Goal: Check status: Check status

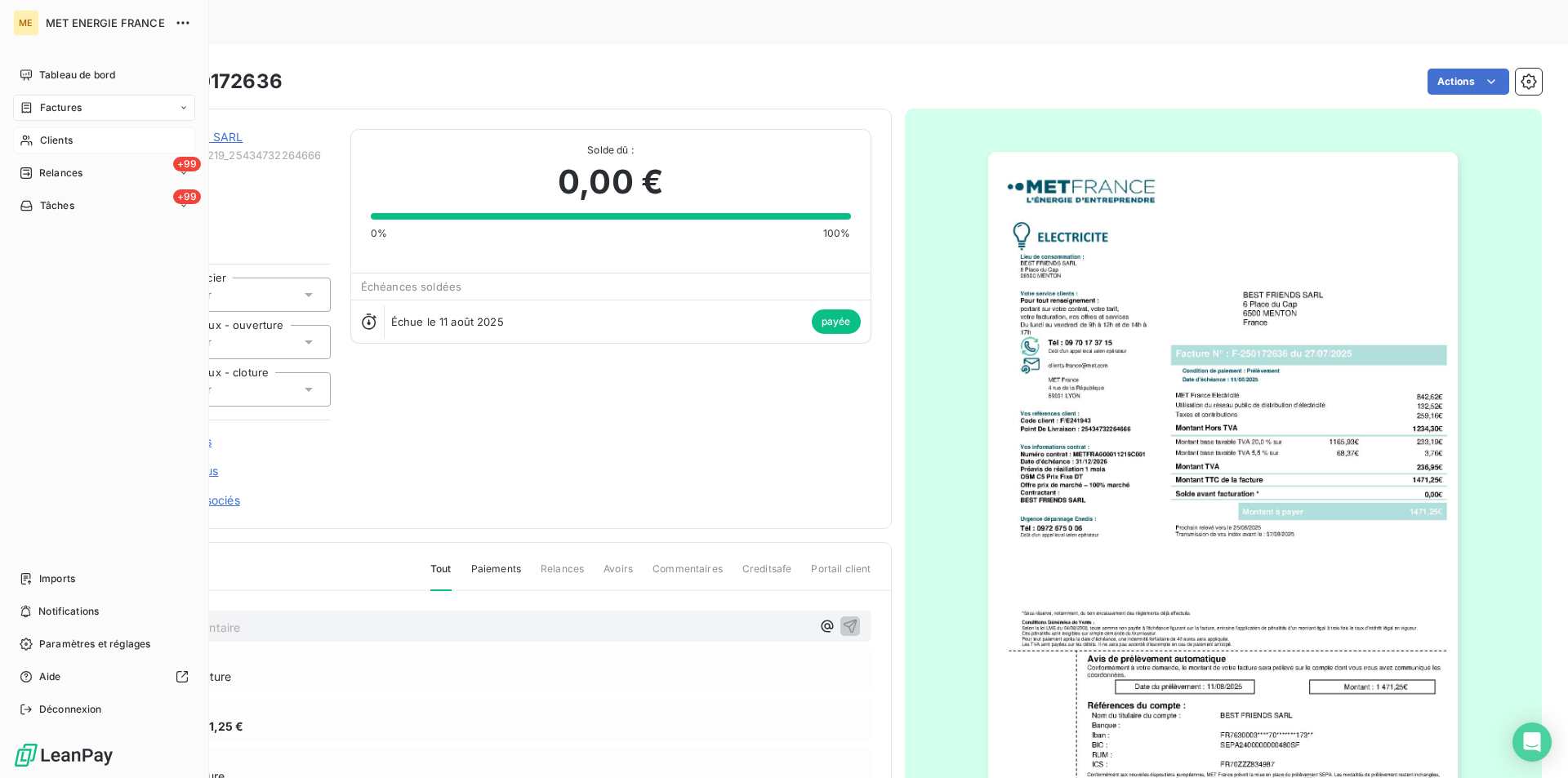
click at [34, 132] on div "Clients" at bounding box center [104, 140] width 182 height 26
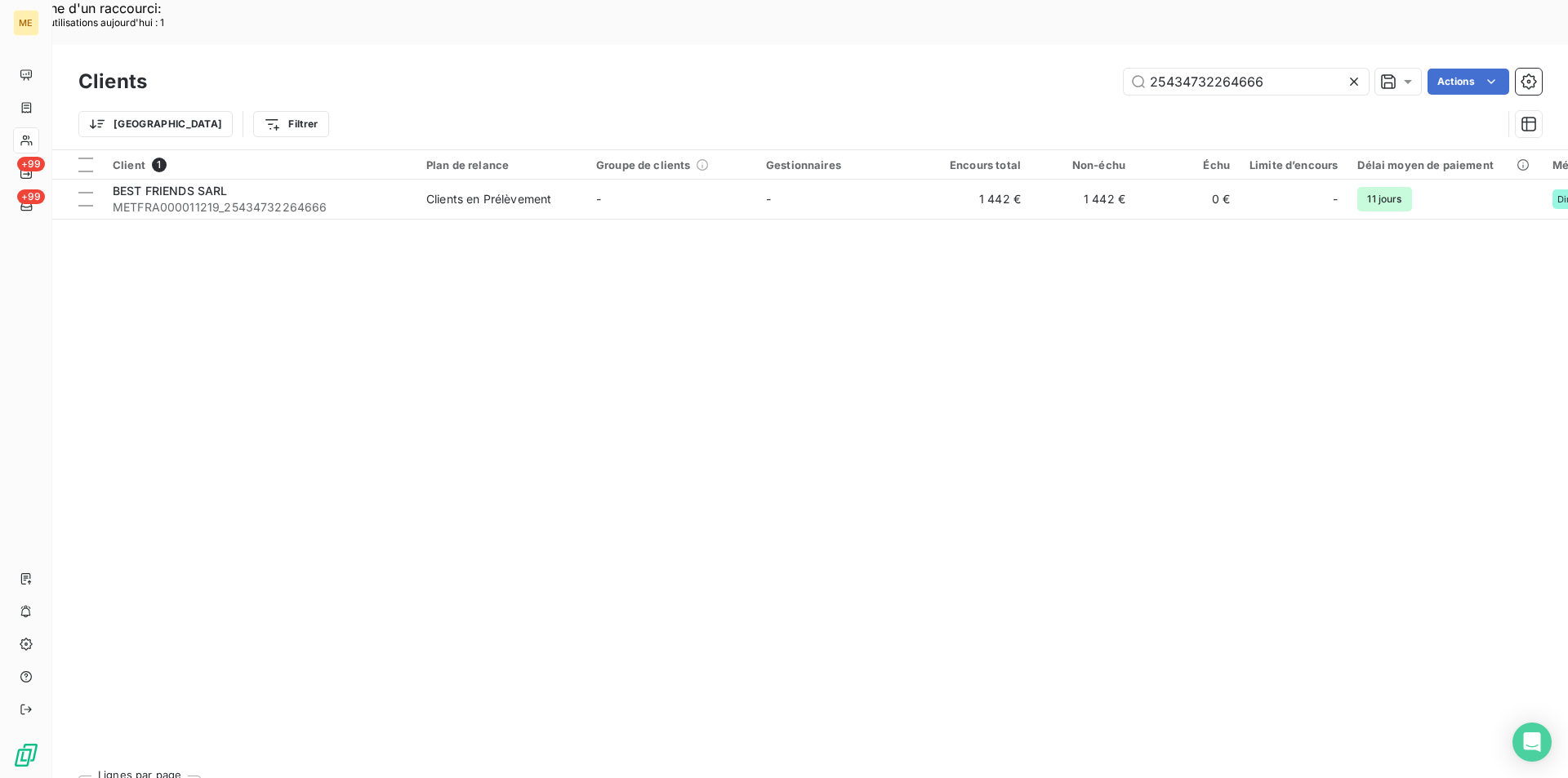
drag, startPoint x: 1259, startPoint y: 48, endPoint x: 1017, endPoint y: 48, distance: 242.0
click at [1017, 68] on div "25434732264666 Actions" at bounding box center [854, 81] width 1375 height 26
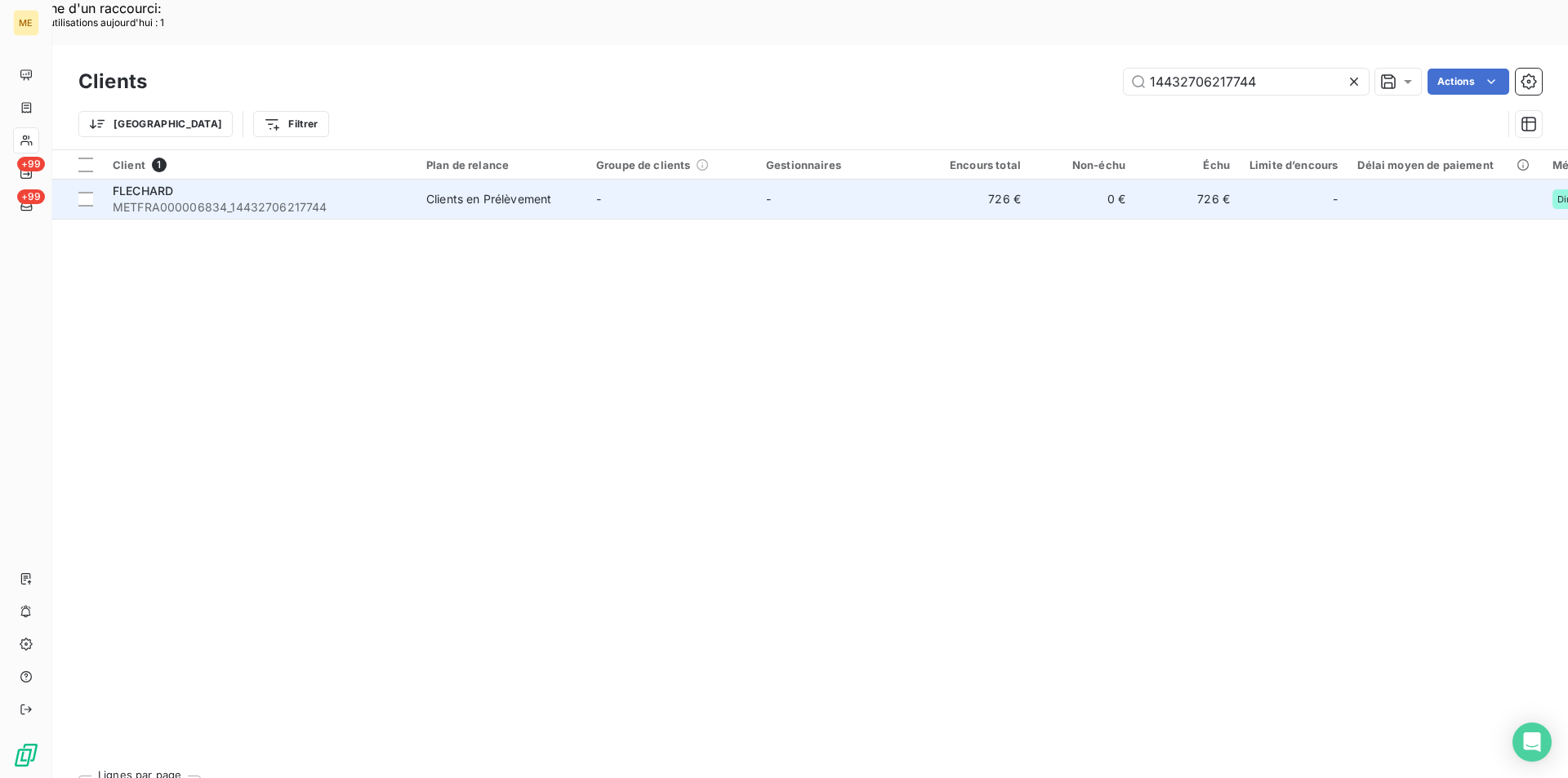
type input "14432706217744"
click at [339, 199] on span "METFRA000006834_14432706217744" at bounding box center [260, 207] width 294 height 16
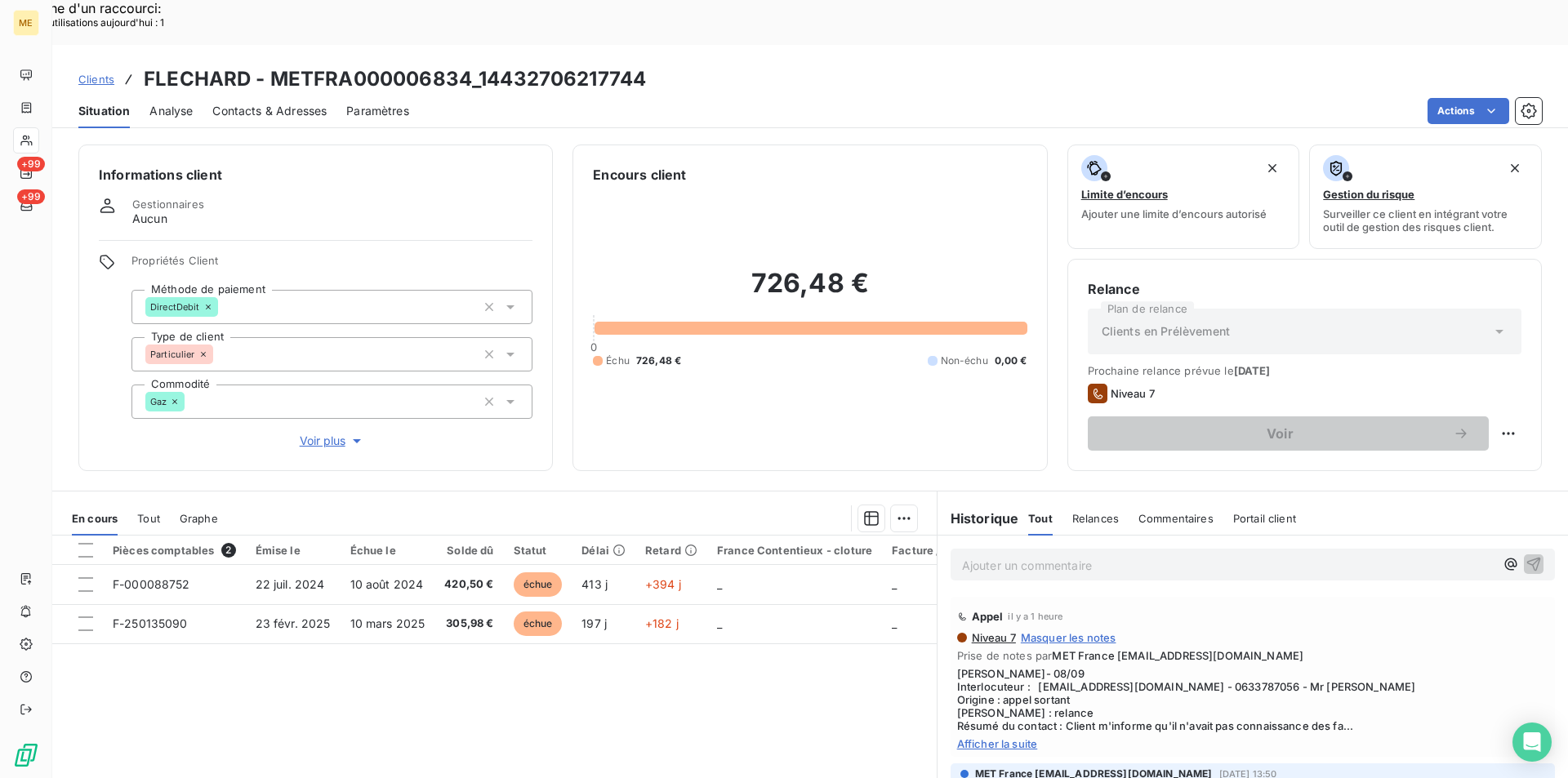
scroll to position [76, 0]
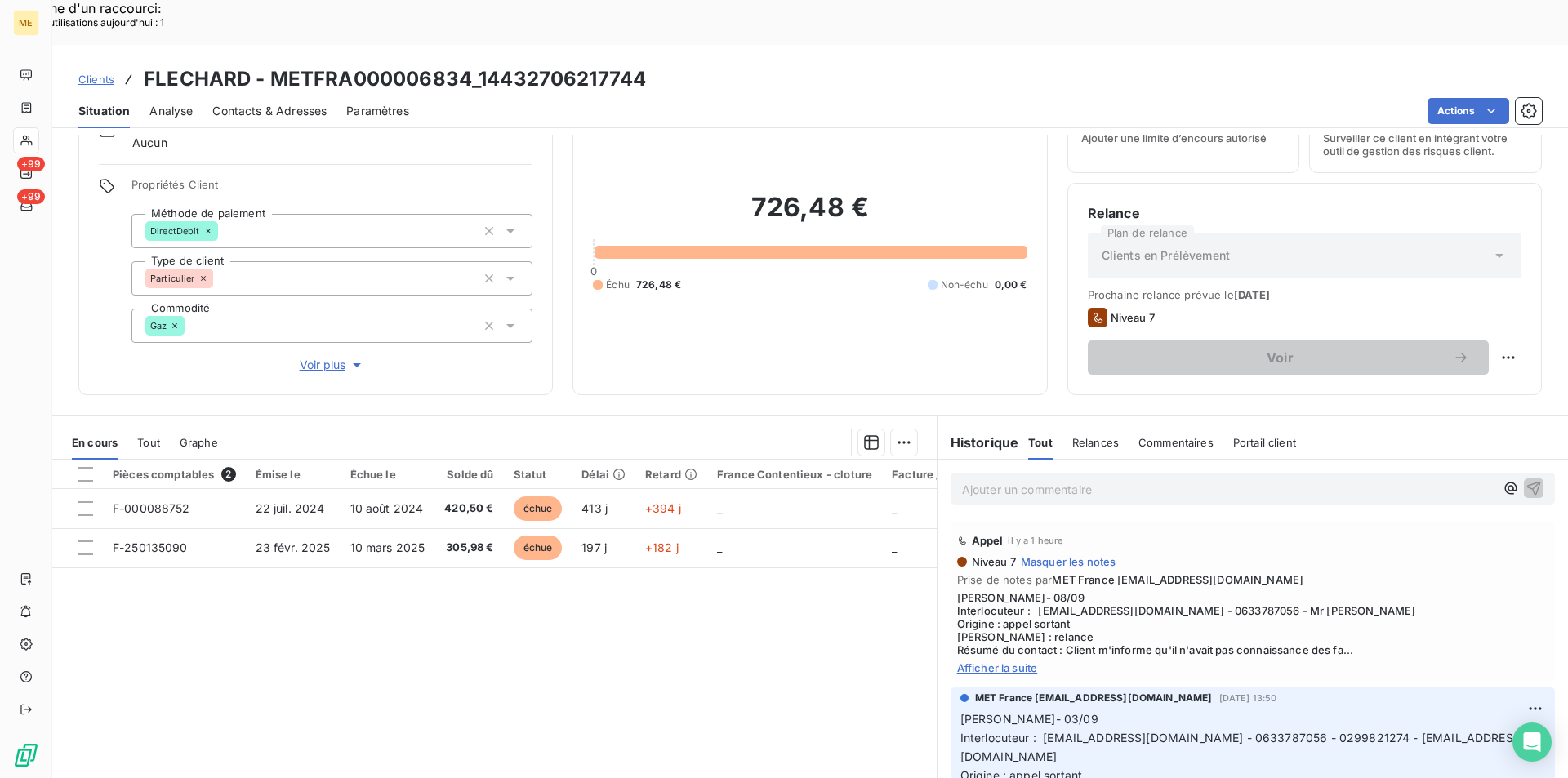
click at [983, 661] on span "Afficher la suite" at bounding box center [1252, 668] width 591 height 13
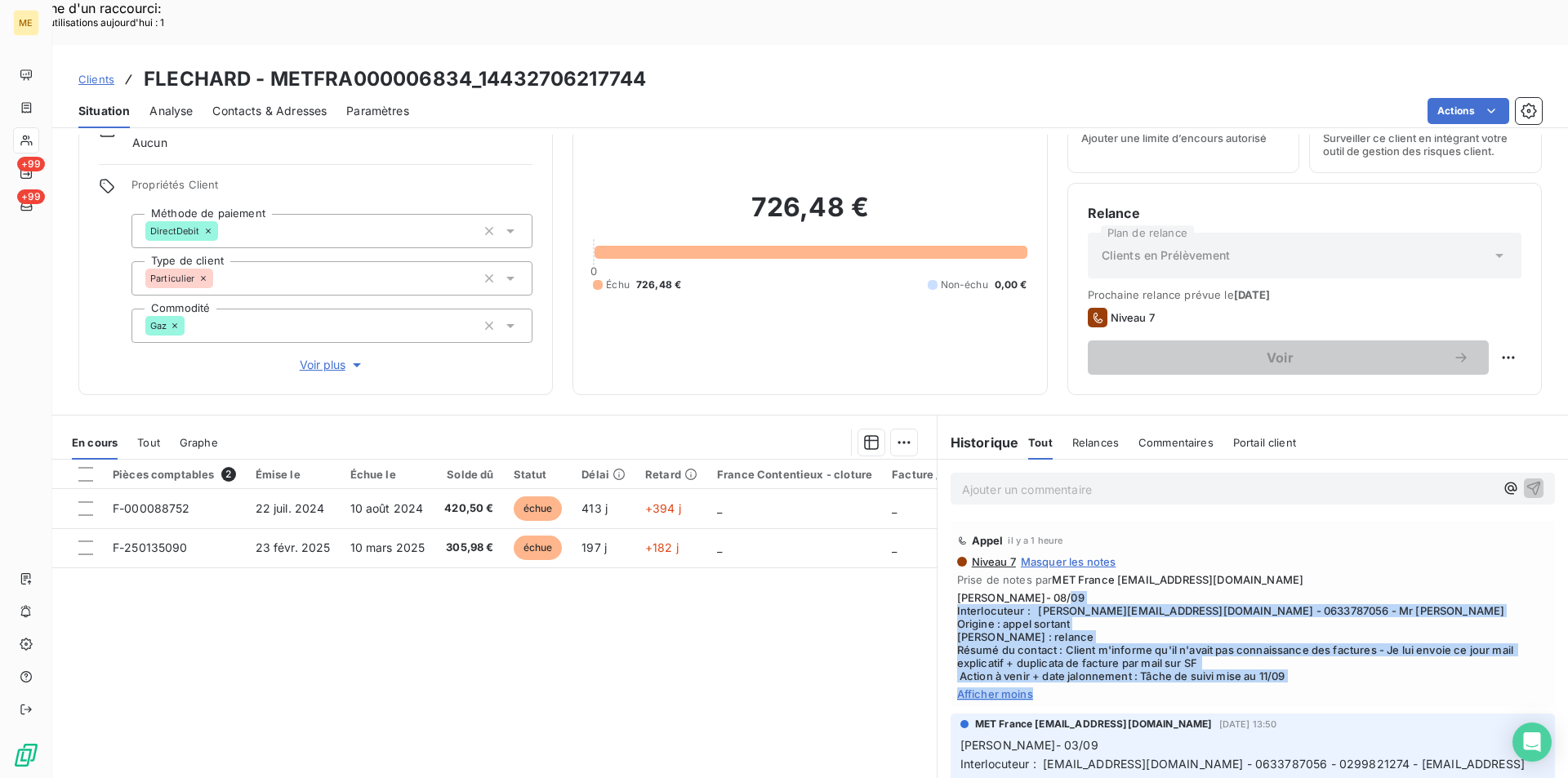
drag, startPoint x: 976, startPoint y: 569, endPoint x: 1283, endPoint y: 614, distance: 310.3
click at [1359, 653] on div "Niveau 7 Masquer les notes Prise de notes par MET France [EMAIL_ADDRESS][DOMAIN…" at bounding box center [1252, 627] width 591 height 145
click at [1221, 605] on span "[PERSON_NAME]- 08/09 Interlocuteur : [PERSON_NAME][EMAIL_ADDRESS][DOMAIN_NAME] …" at bounding box center [1252, 637] width 591 height 92
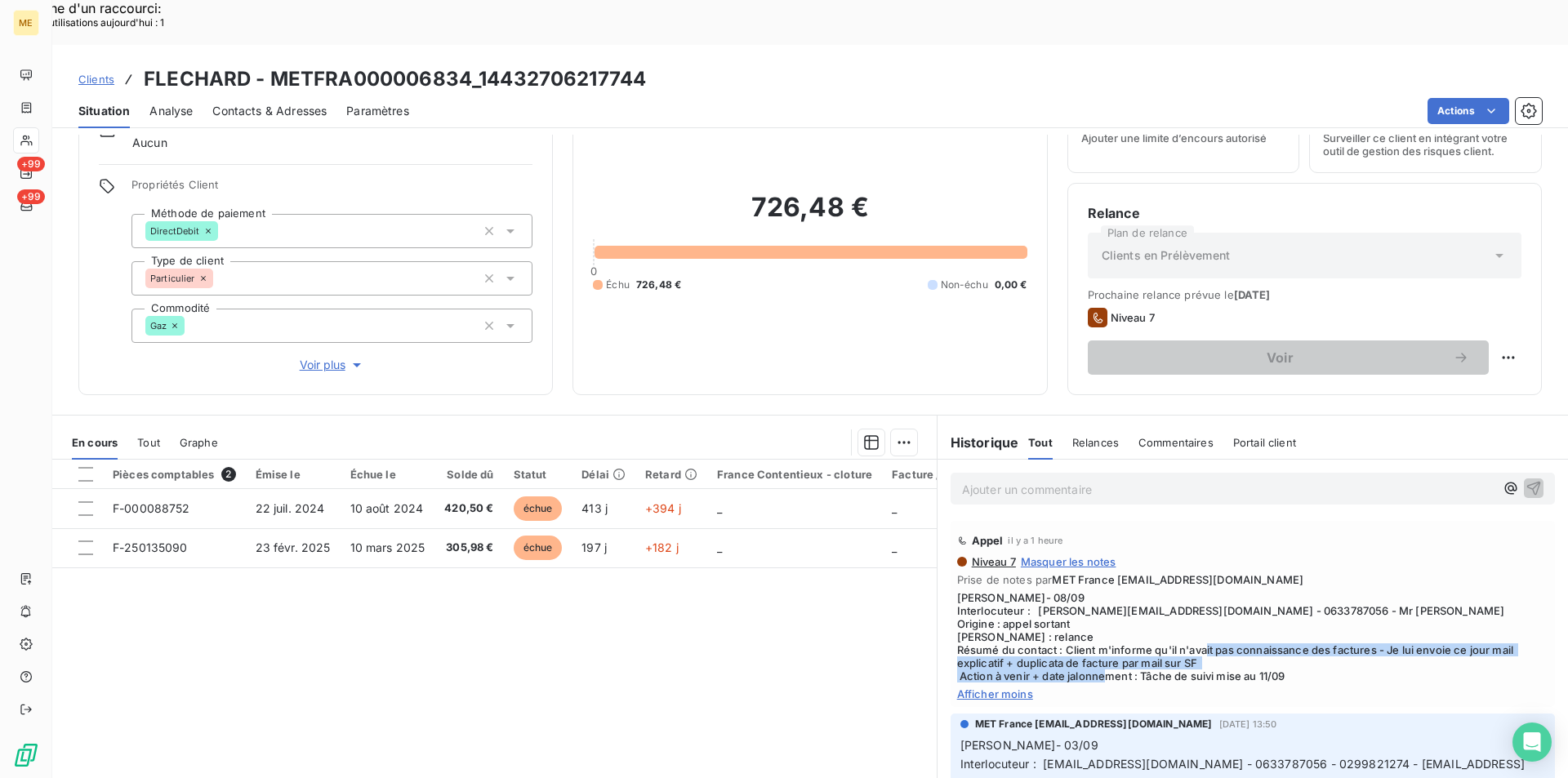
drag, startPoint x: 1385, startPoint y: 602, endPoint x: 1458, endPoint y: 627, distance: 77.2
click at [1458, 627] on span "[PERSON_NAME]- 08/09 Interlocuteur : [PERSON_NAME][EMAIL_ADDRESS][DOMAIN_NAME] …" at bounding box center [1252, 637] width 591 height 92
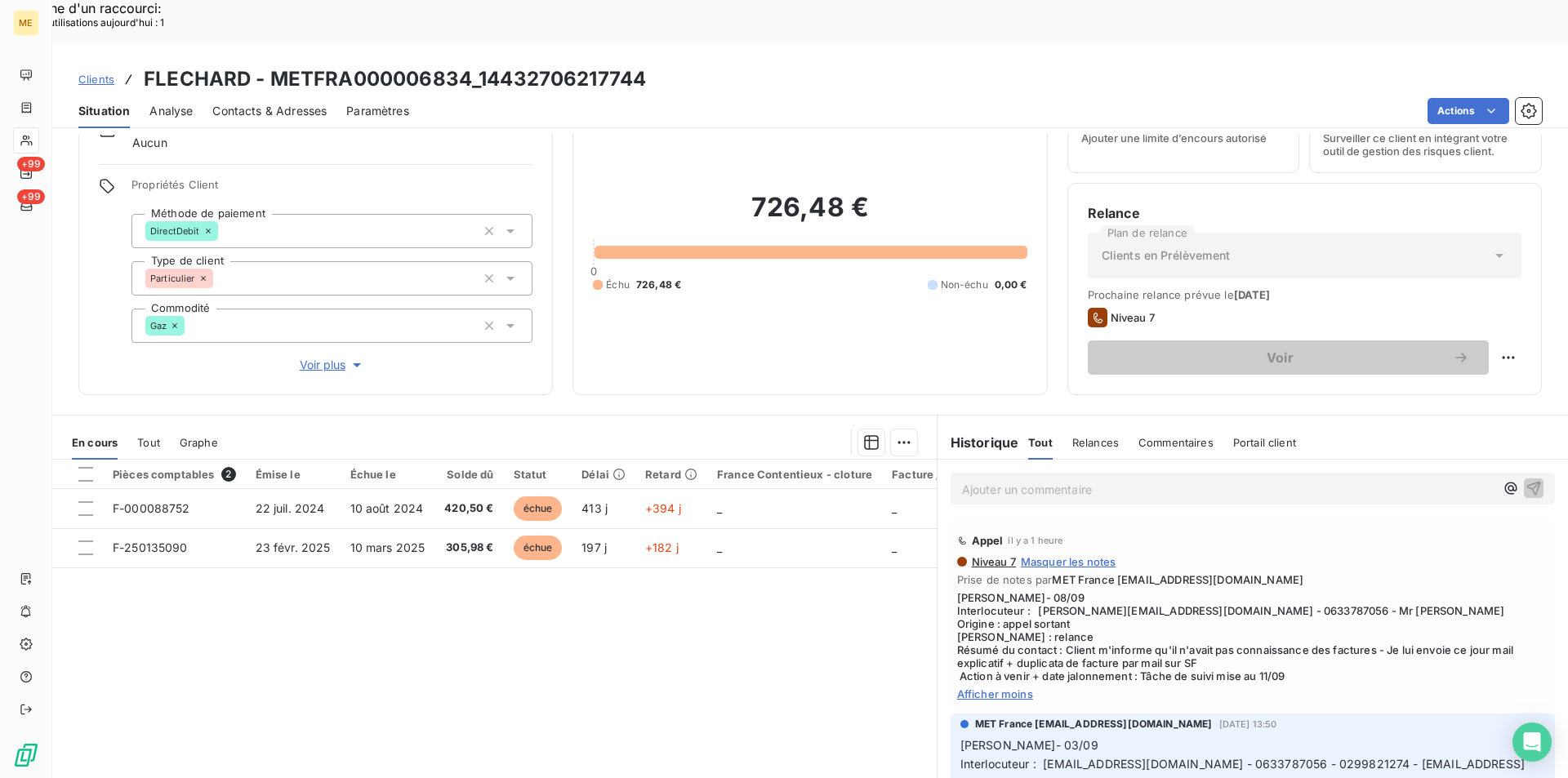
click at [1240, 606] on span "[PERSON_NAME]- 08/09 Interlocuteur : [PERSON_NAME][EMAIL_ADDRESS][DOMAIN_NAME] …" at bounding box center [1252, 637] width 591 height 92
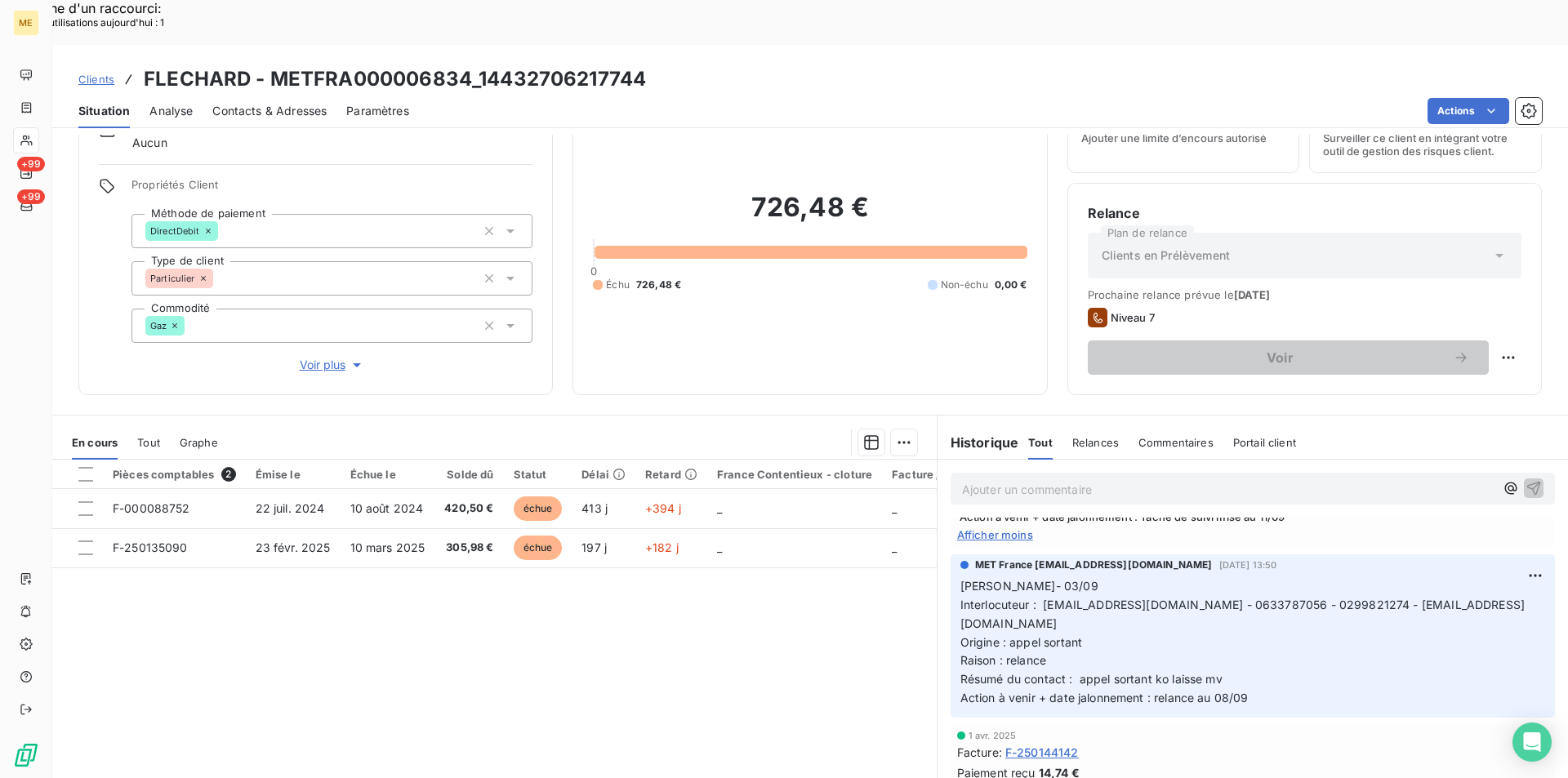
scroll to position [0, 0]
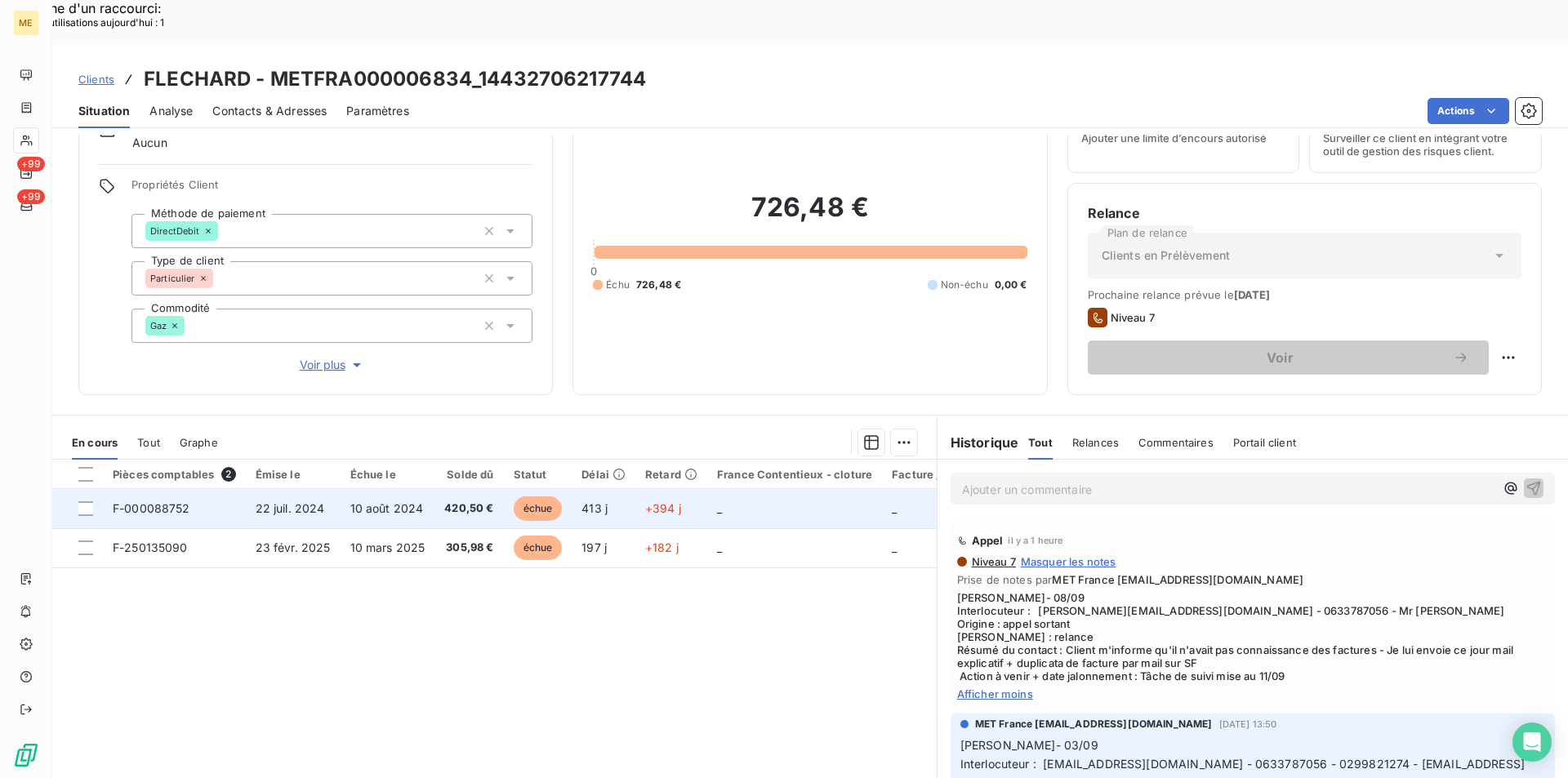
click at [171, 501] on span "F-000088752" at bounding box center [151, 508] width 78 height 14
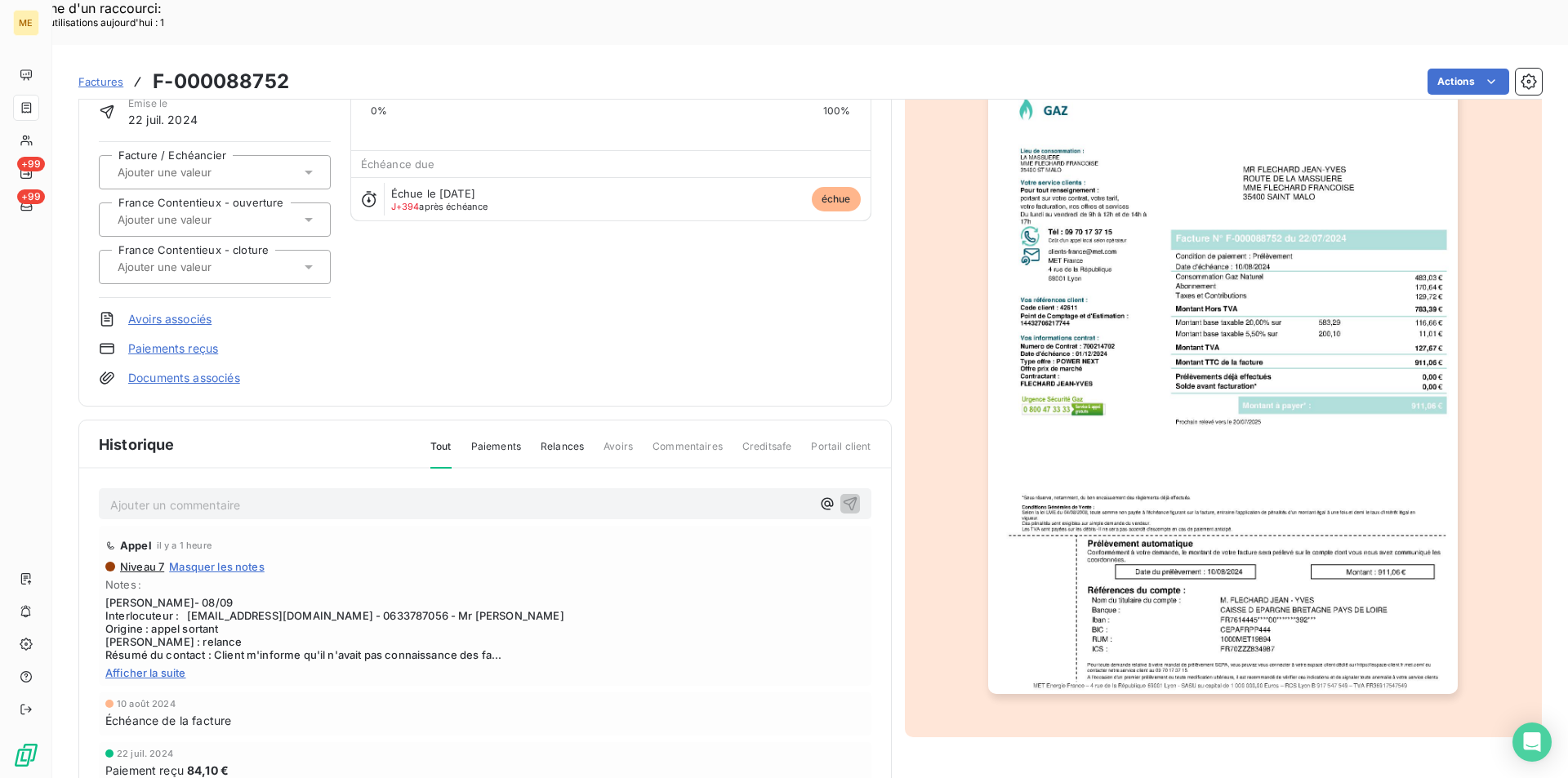
scroll to position [125, 0]
click at [507, 437] on span "Paiements" at bounding box center [496, 451] width 50 height 28
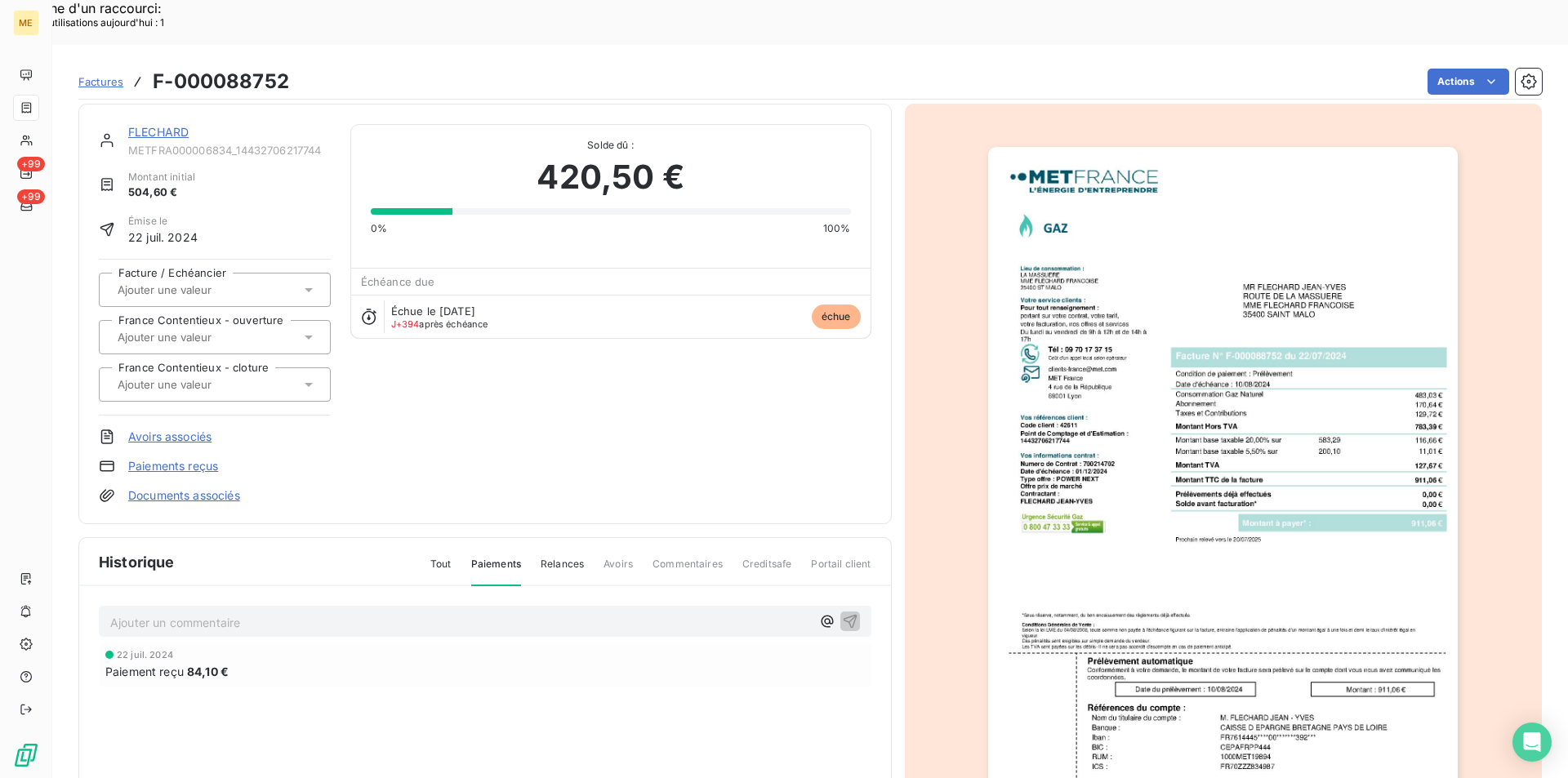
scroll to position [0, 0]
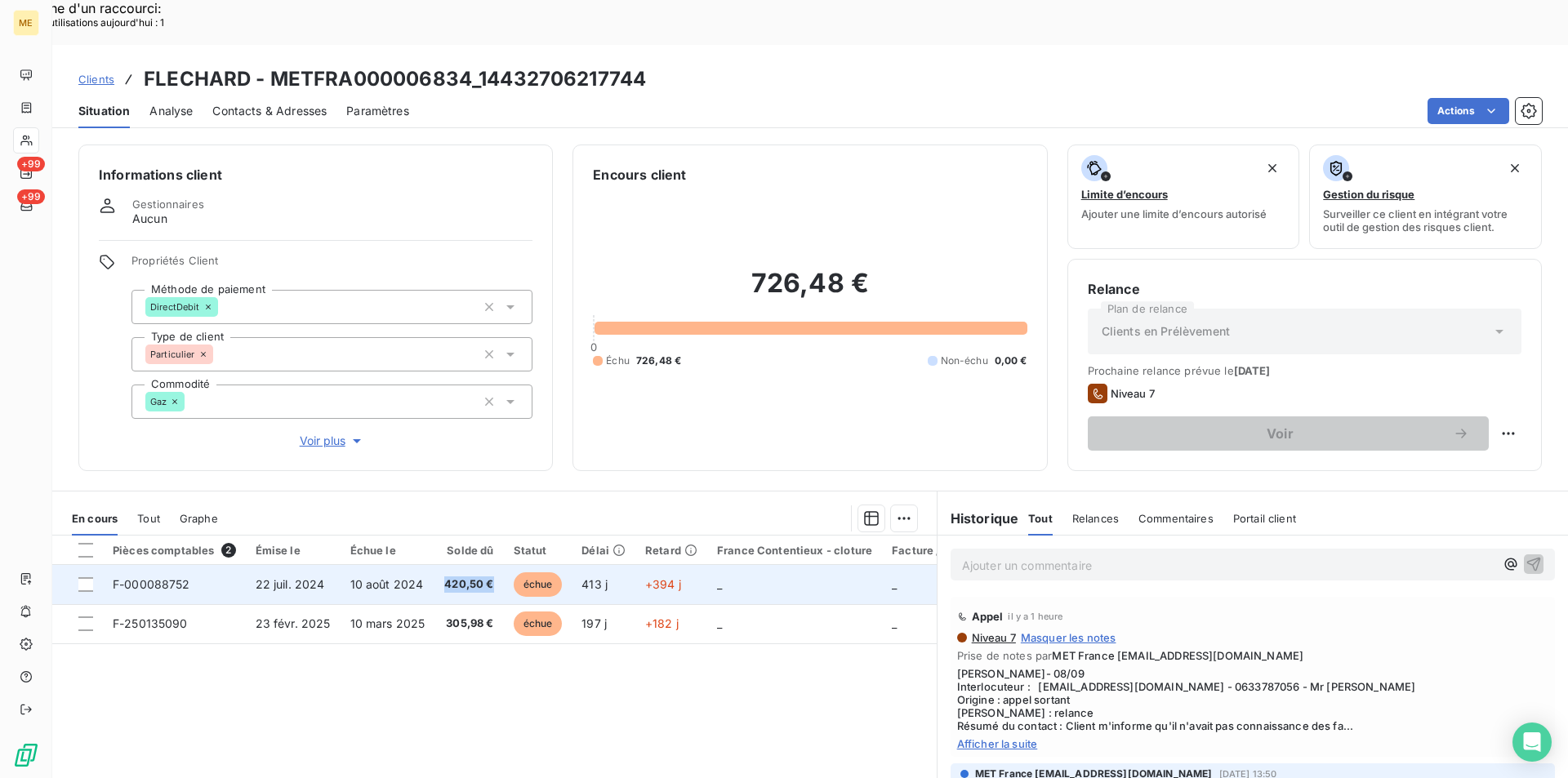
drag, startPoint x: 440, startPoint y: 541, endPoint x: 508, endPoint y: 534, distance: 68.4
click at [511, 565] on tr "F-000088752 [DATE] [DATE] 420,50 € échue 413 j +394 j _ _ _" at bounding box center [627, 584] width 1150 height 39
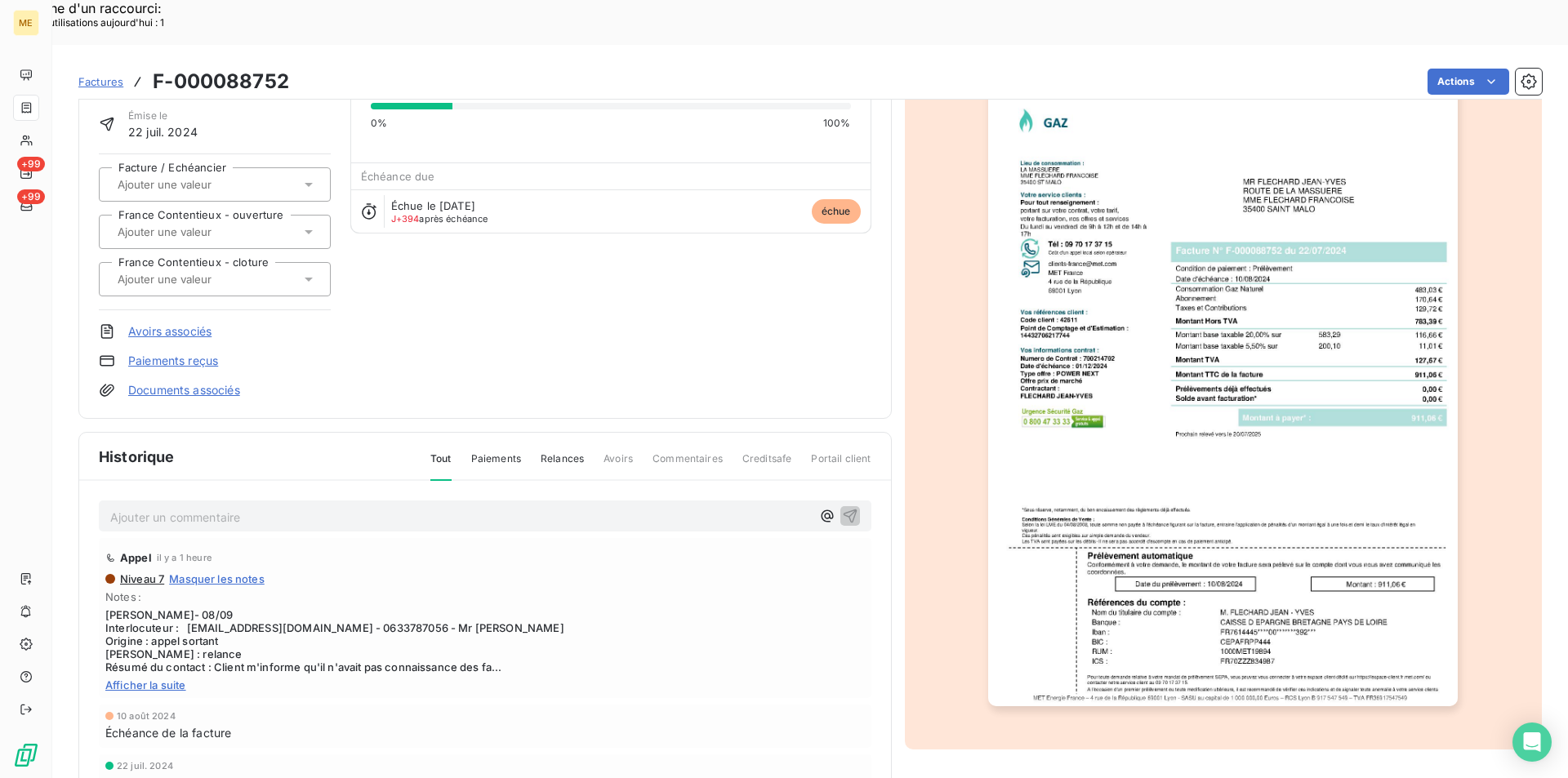
scroll to position [125, 0]
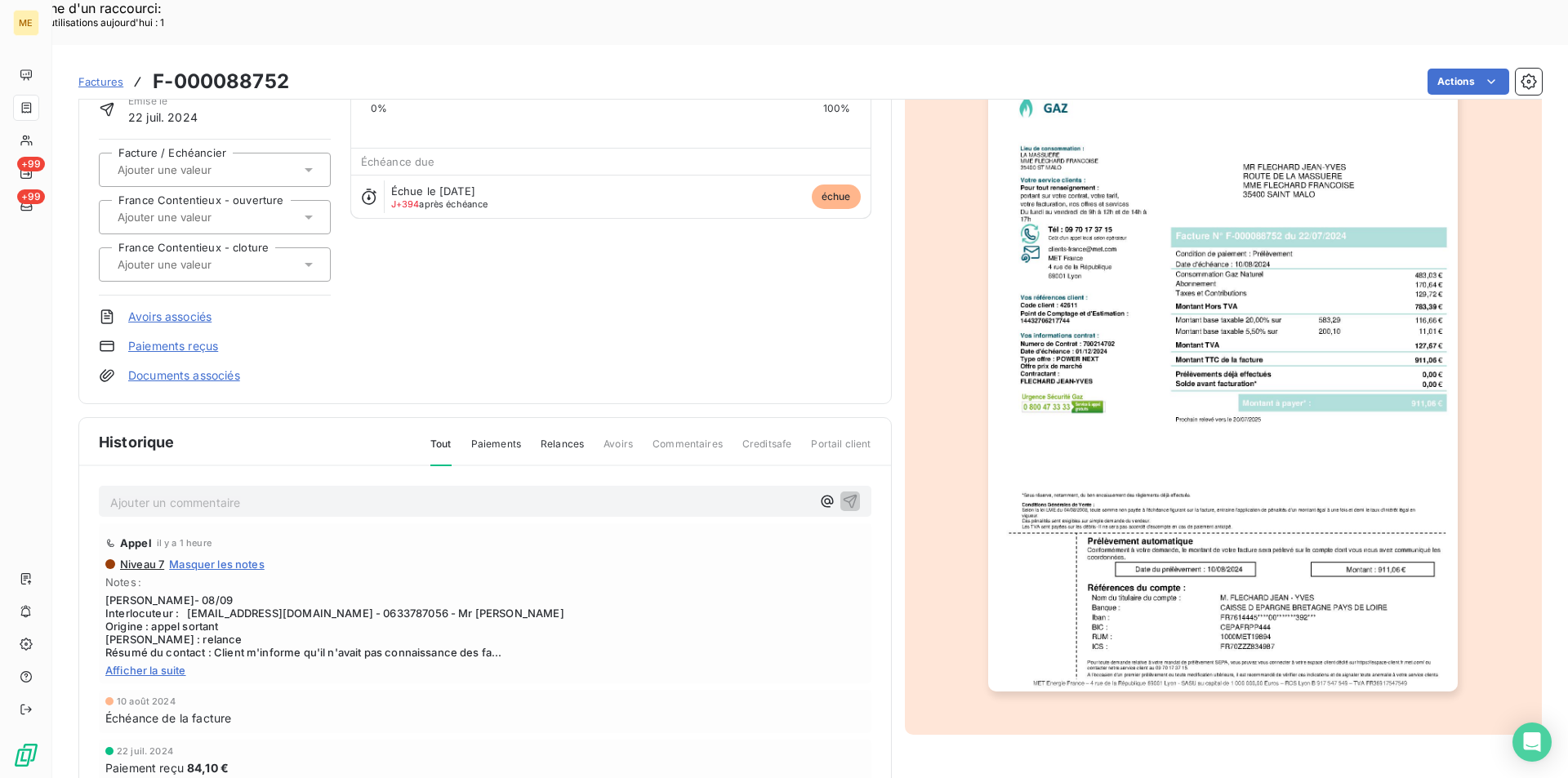
click at [1352, 231] on img "button" at bounding box center [1223, 359] width 469 height 665
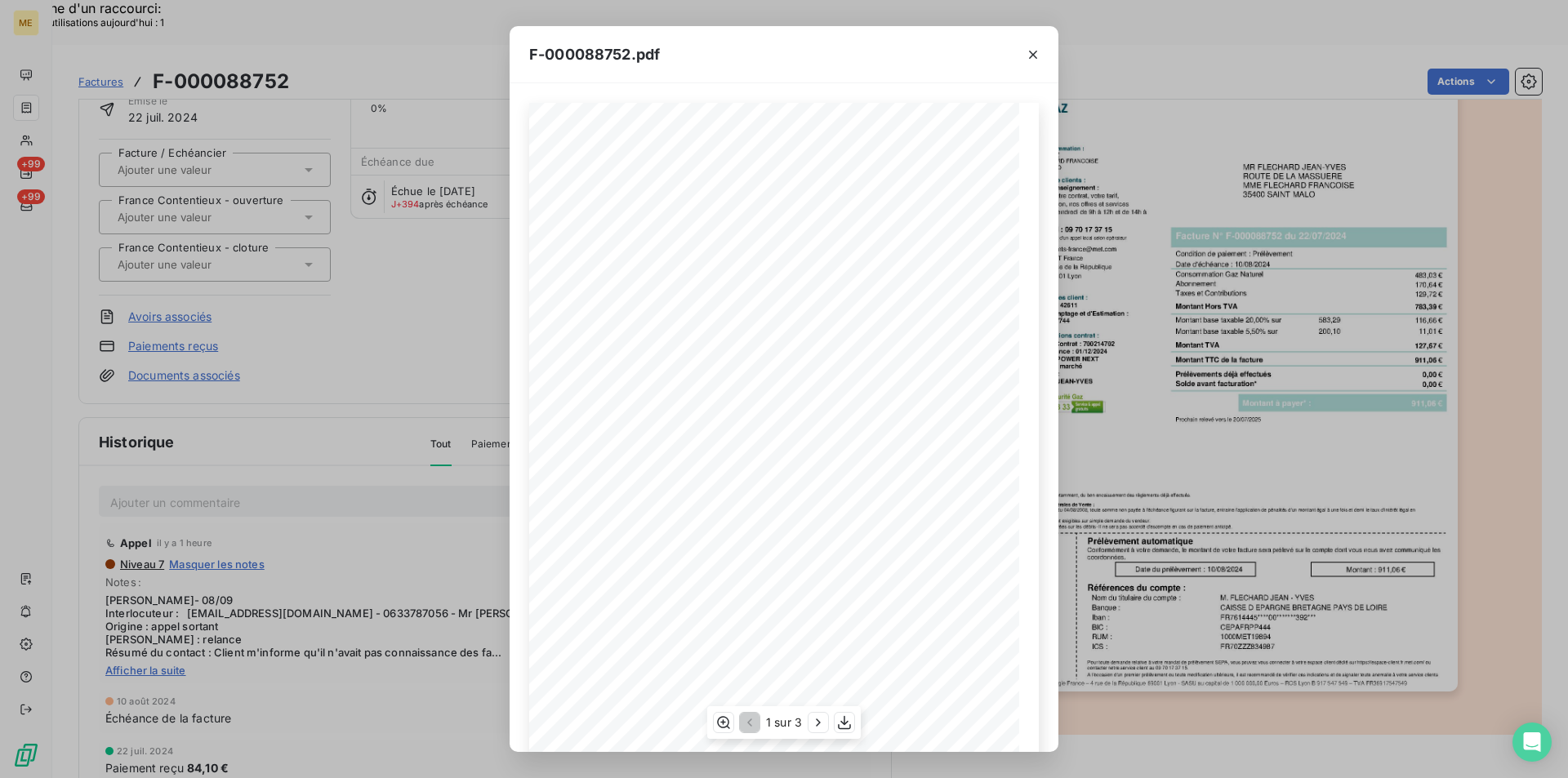
scroll to position [63, 0]
click at [856, 728] on div "1 sur 3" at bounding box center [784, 722] width 153 height 33
click at [841, 723] on icon "button" at bounding box center [843, 722] width 16 height 16
click at [312, 491] on div "F-000088752.pdf *Sous réserve, notamment, du bon encaissement des règlements dé…" at bounding box center [784, 389] width 1568 height 778
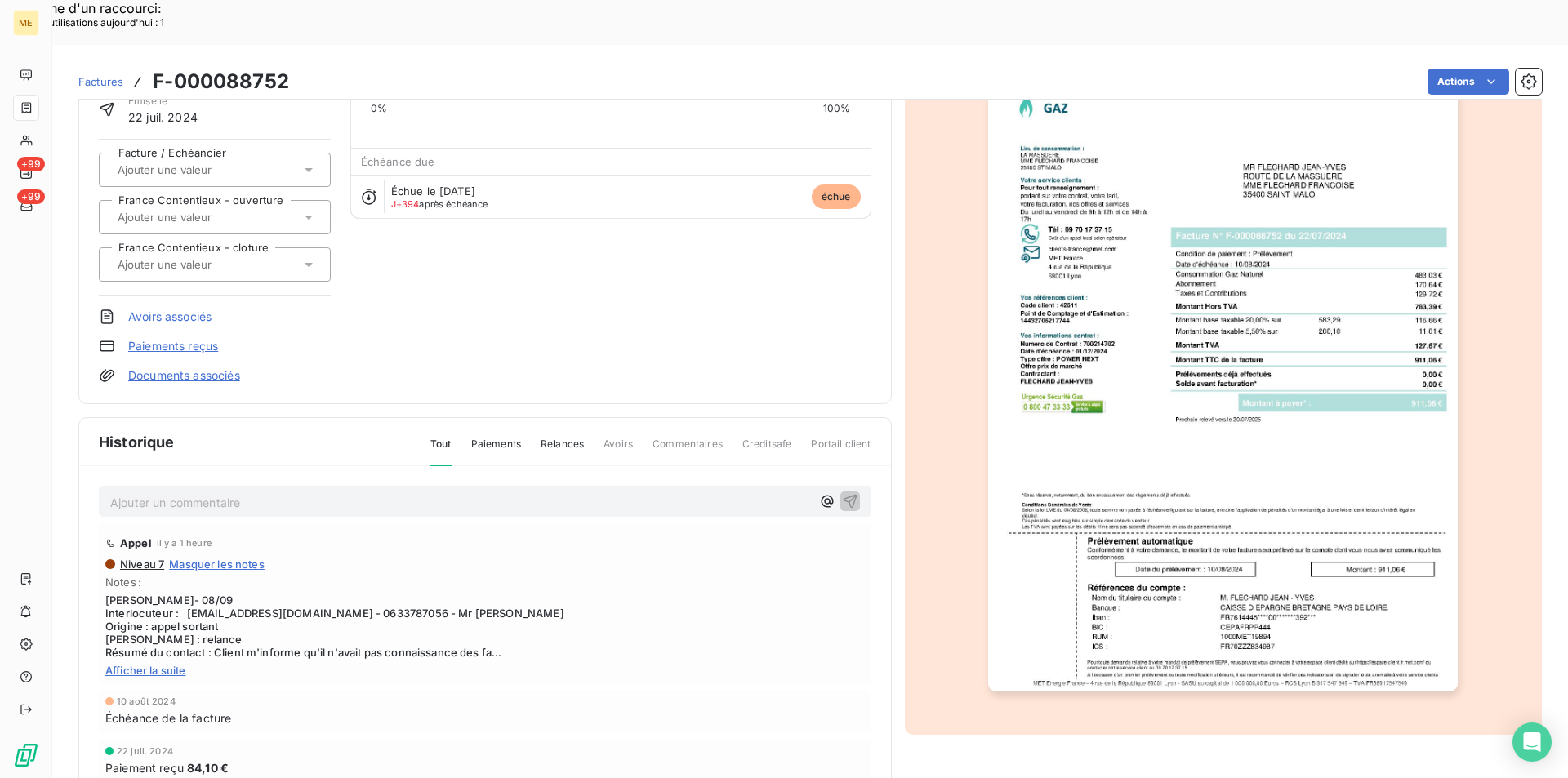
click at [1286, 316] on img "button" at bounding box center [1223, 359] width 469 height 665
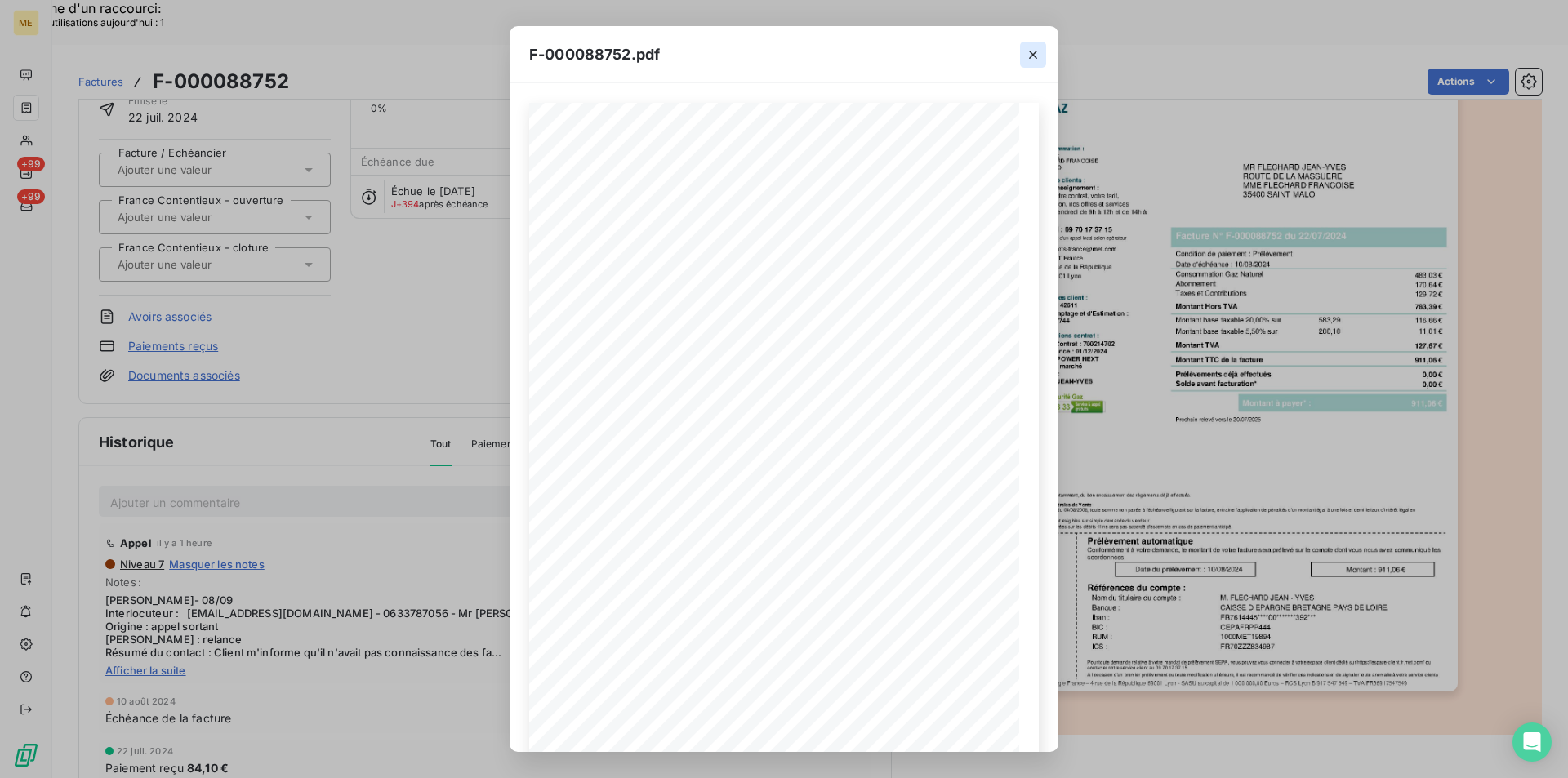
click at [1032, 50] on icon "button" at bounding box center [1032, 54] width 16 height 16
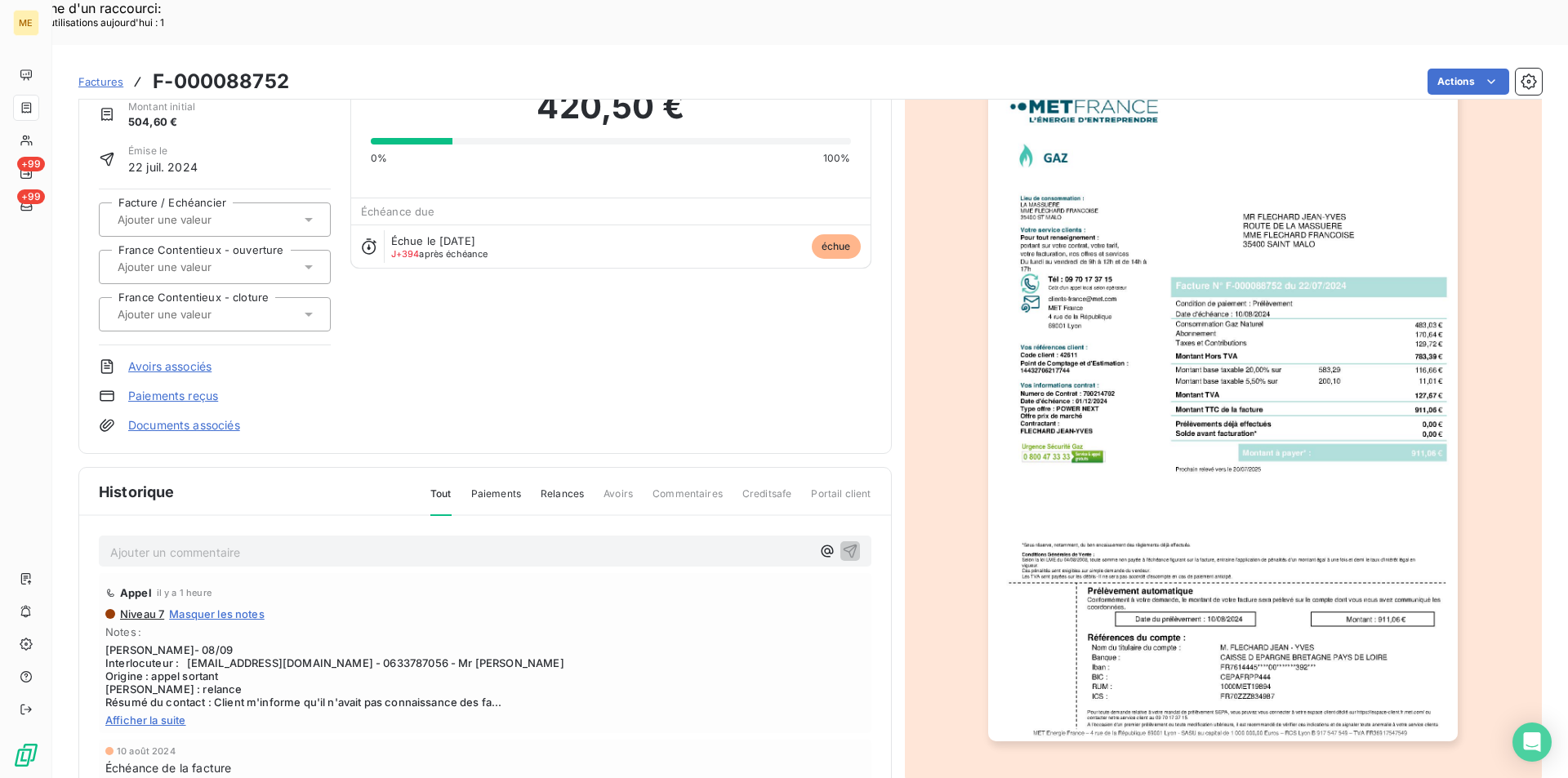
scroll to position [0, 0]
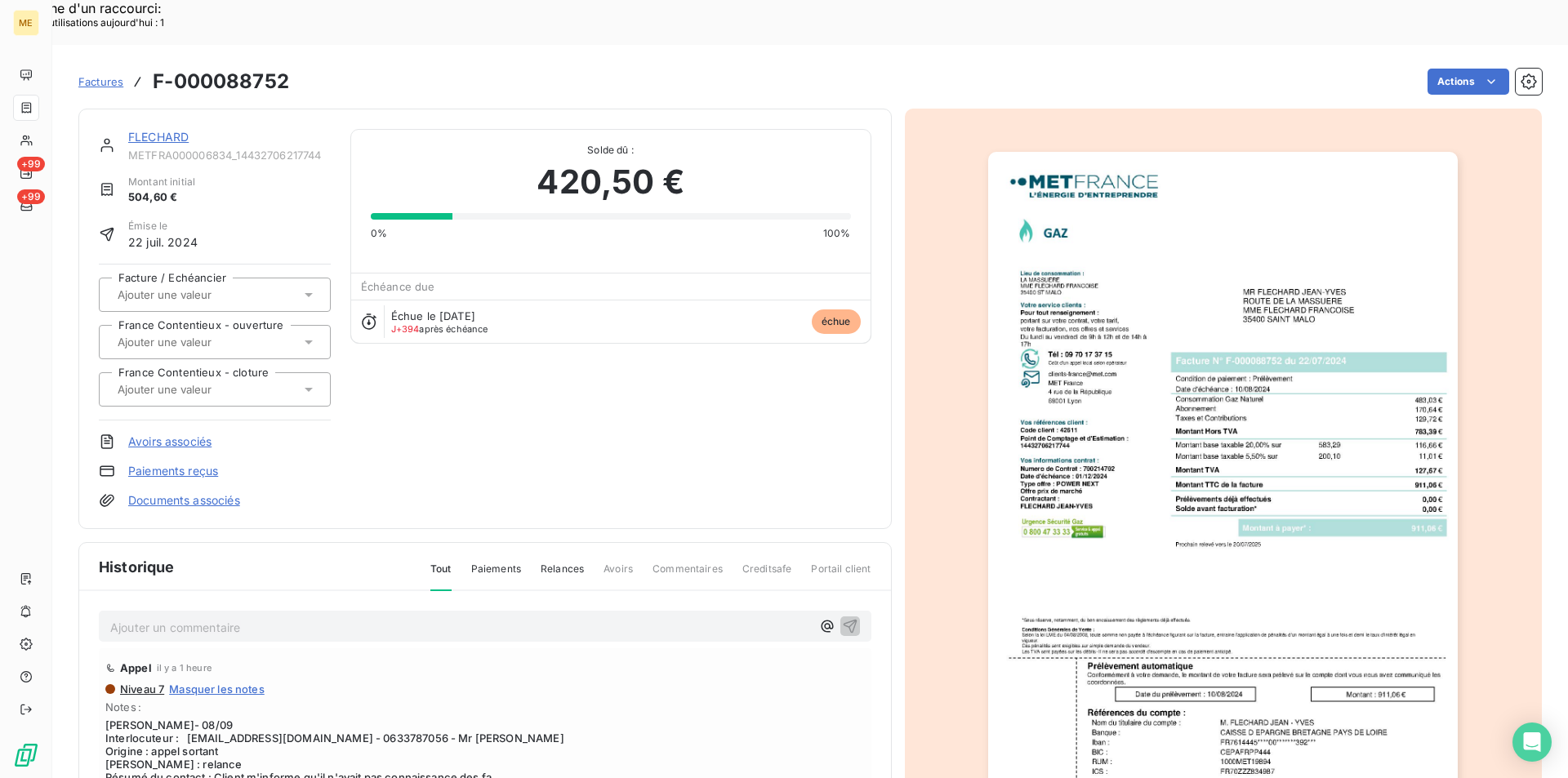
click at [504, 562] on span "Paiements" at bounding box center [496, 576] width 50 height 28
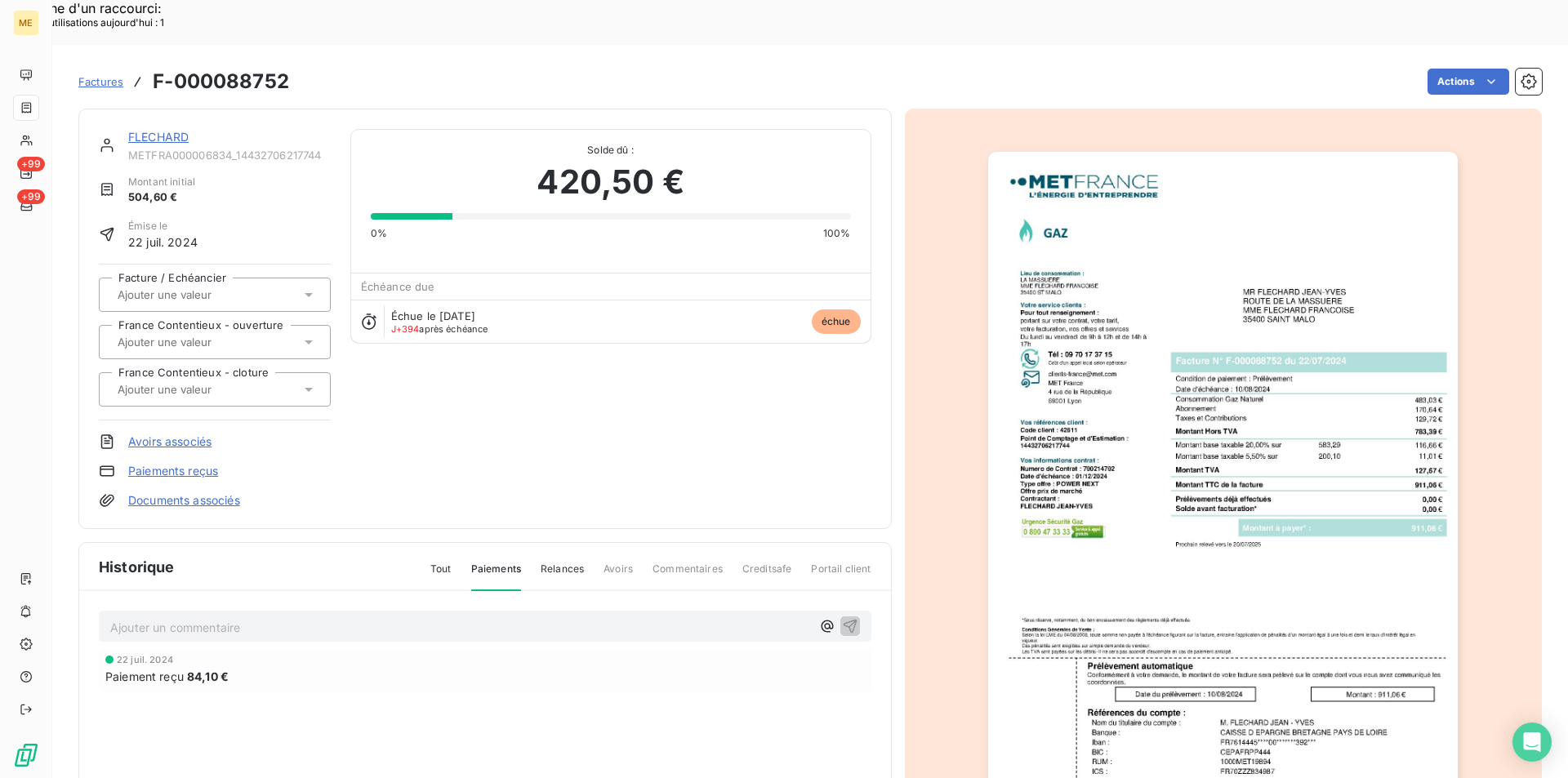
click at [437, 562] on span "Tout" at bounding box center [440, 576] width 22 height 28
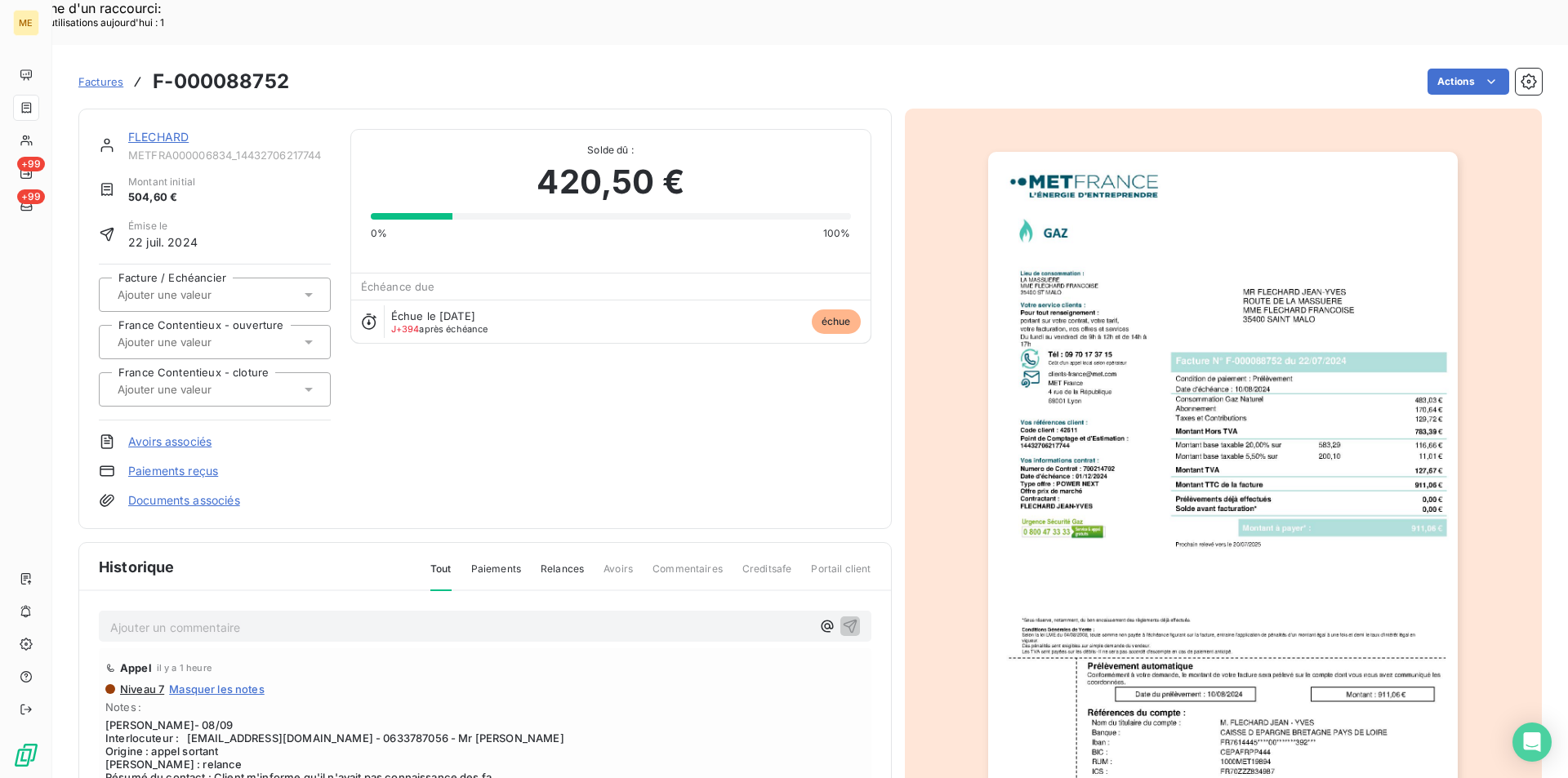
click at [514, 562] on span "Paiements" at bounding box center [496, 576] width 50 height 28
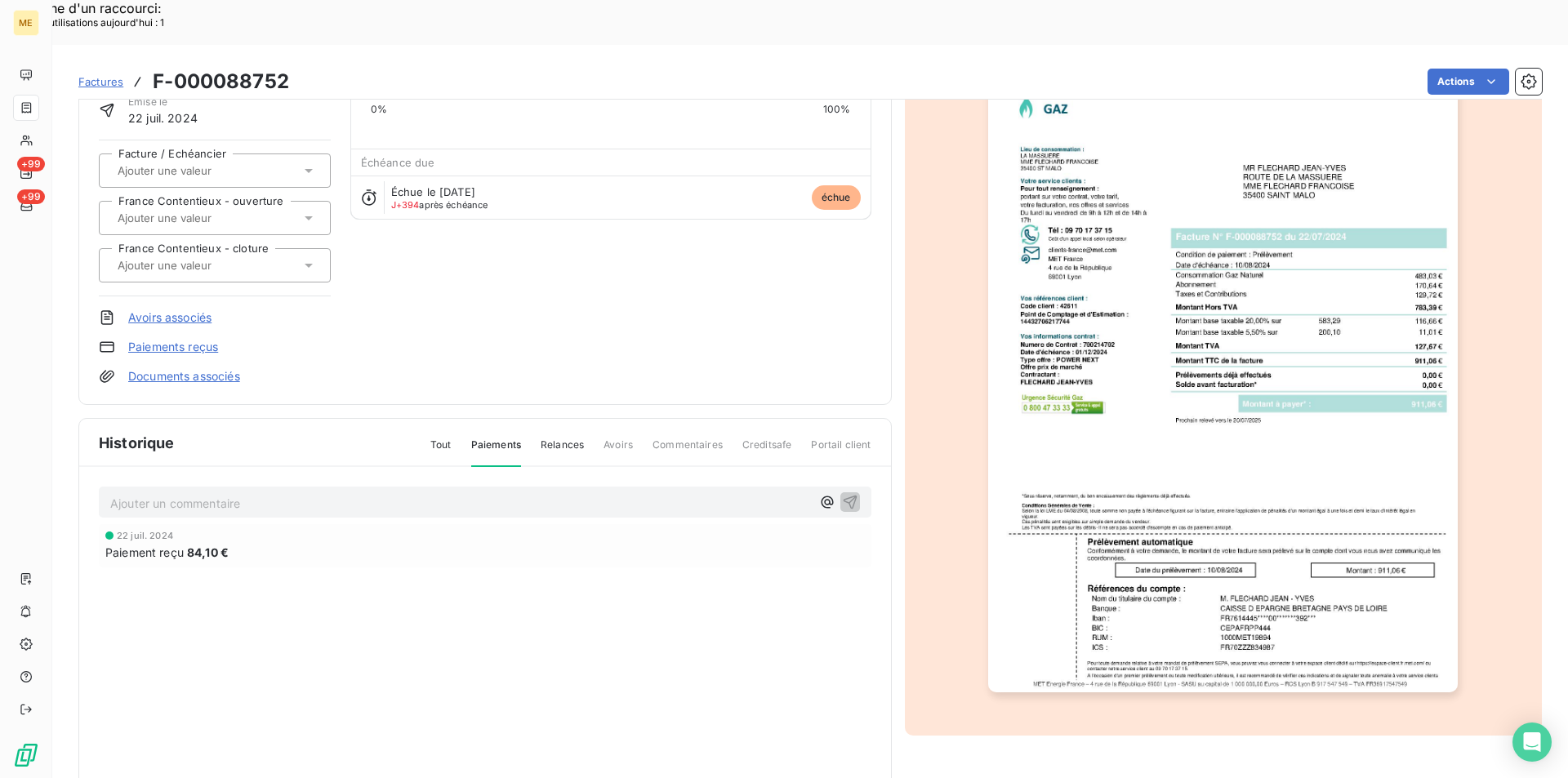
scroll to position [125, 0]
click at [441, 437] on span "Tout" at bounding box center [440, 451] width 22 height 28
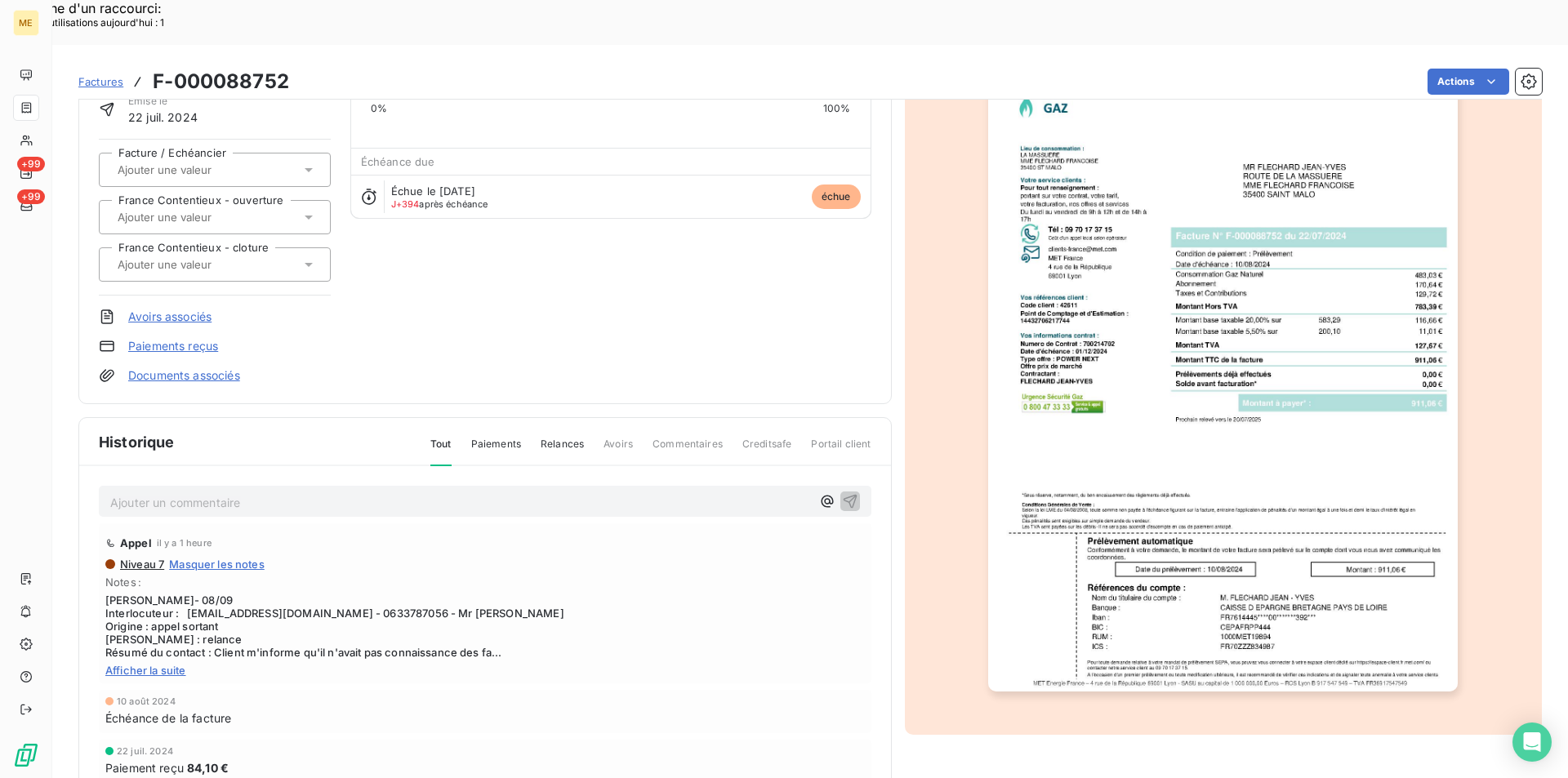
click at [661, 437] on span "Commentaires" at bounding box center [687, 451] width 70 height 28
click at [434, 437] on span "Tout" at bounding box center [440, 451] width 22 height 29
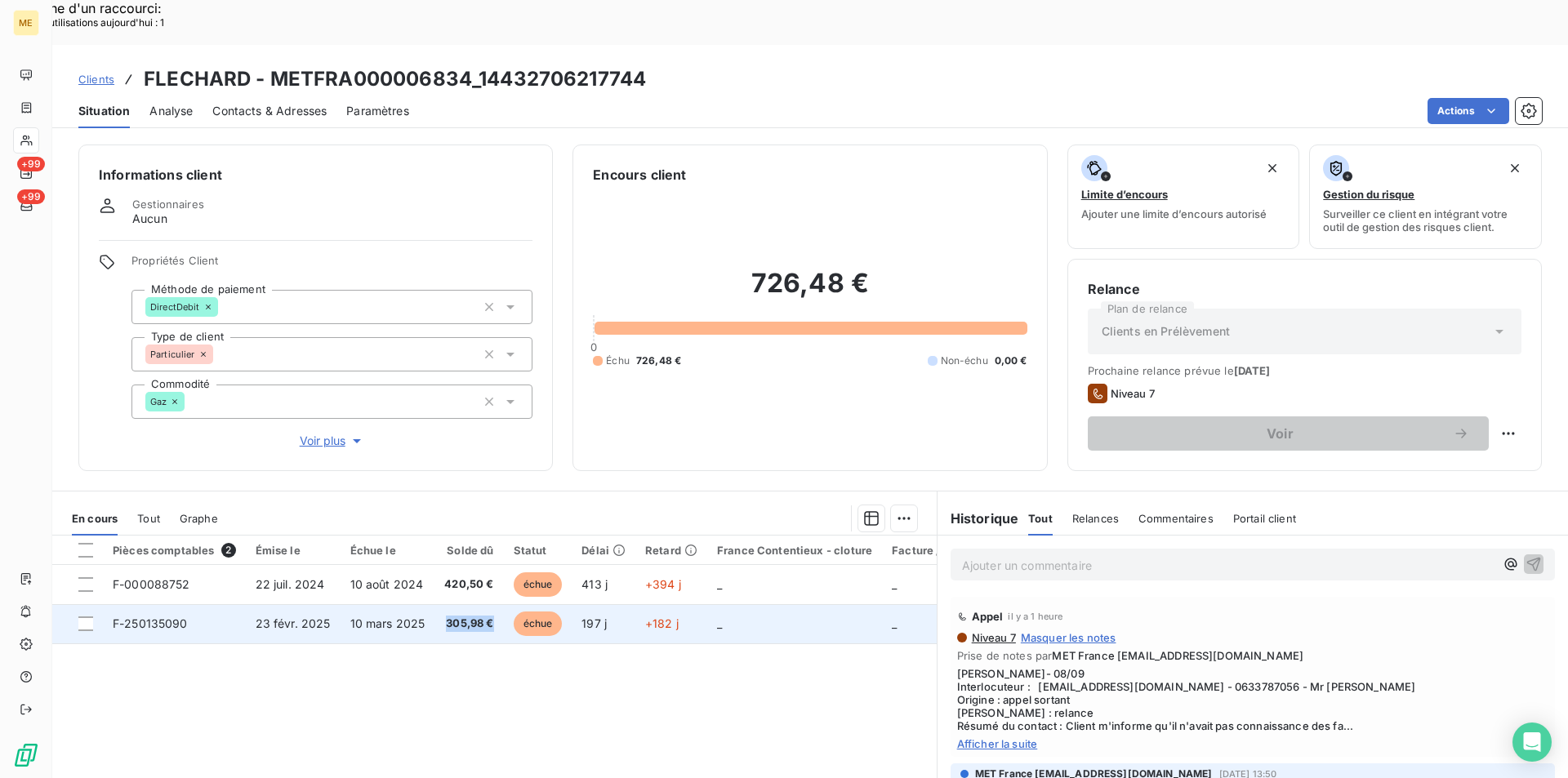
drag, startPoint x: 493, startPoint y: 581, endPoint x: 433, endPoint y: 582, distance: 60.0
click at [435, 604] on td "305,98 €" at bounding box center [468, 624] width 68 height 39
